Goal: Browse casually

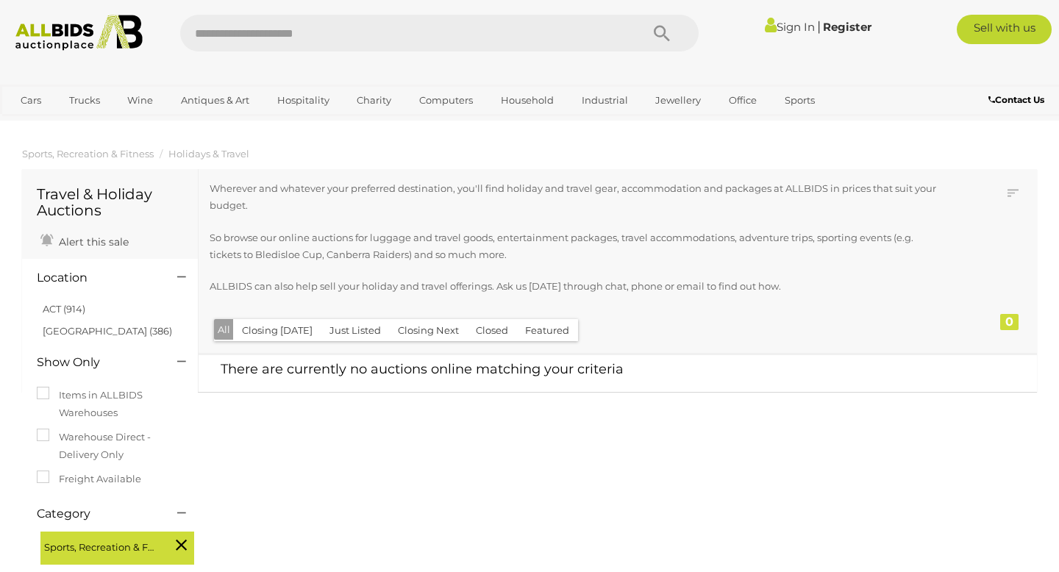
click at [67, 37] on img at bounding box center [79, 33] width 143 height 36
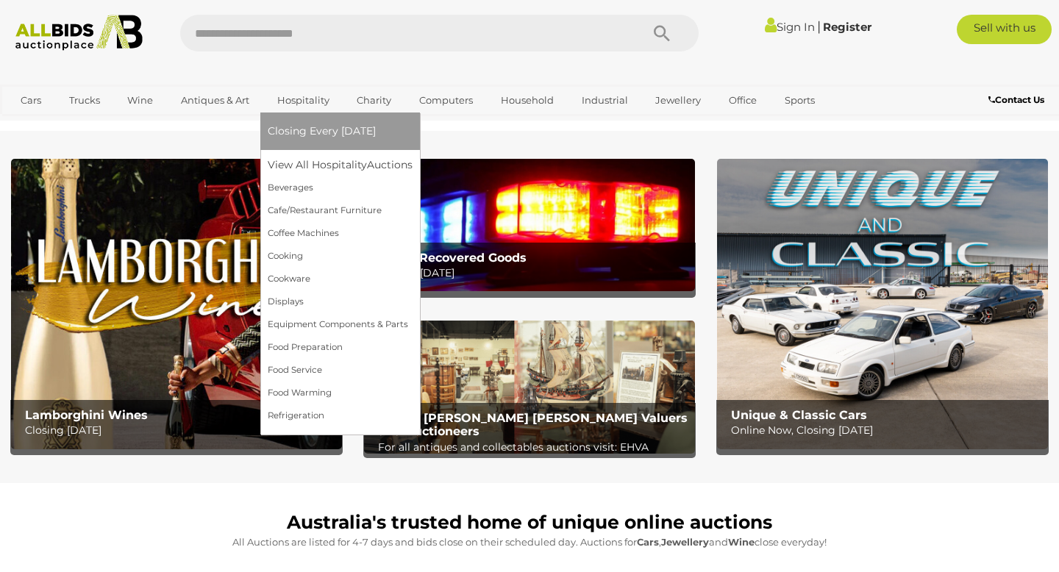
click at [318, 104] on link "Hospitality" at bounding box center [303, 100] width 71 height 24
